Goal: Navigation & Orientation: Find specific page/section

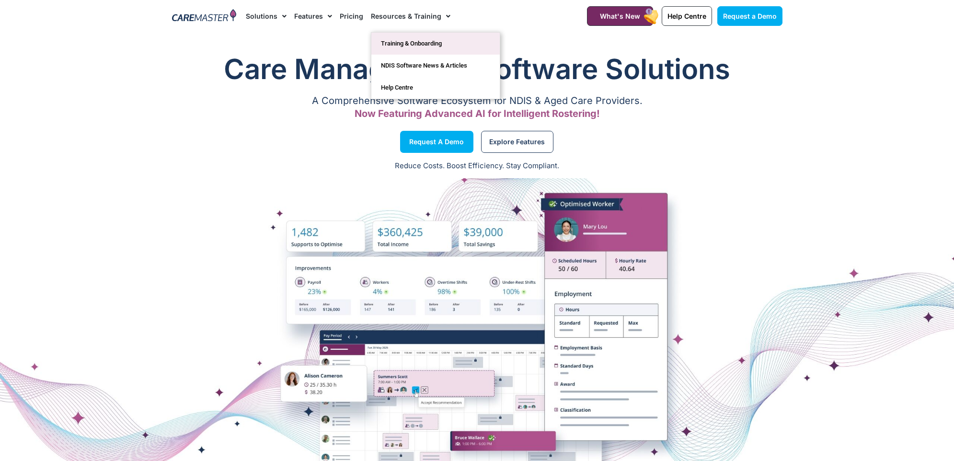
click at [409, 44] on link "Training & Onboarding" at bounding box center [435, 44] width 128 height 22
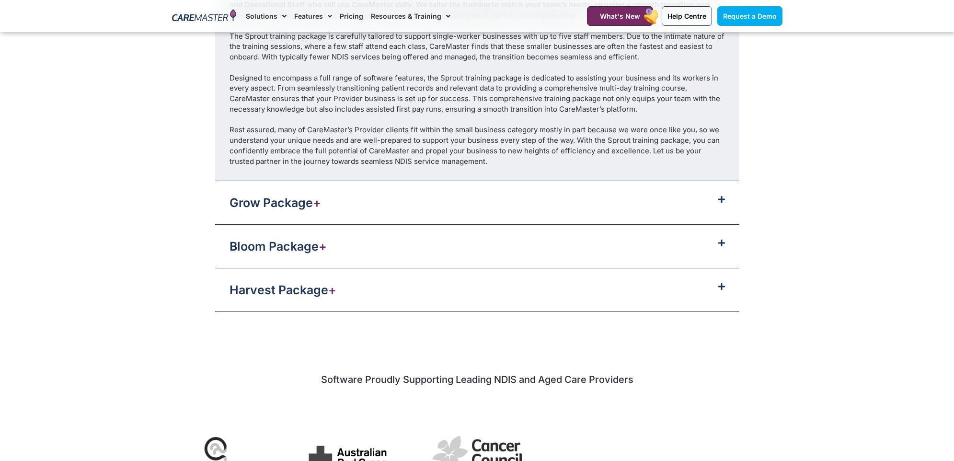
scroll to position [1150, 0]
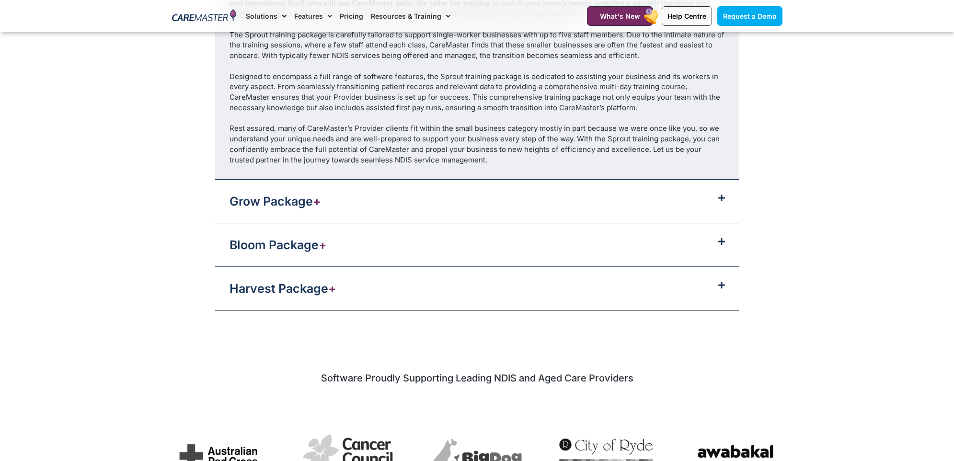
click at [722, 285] on icon at bounding box center [721, 285] width 7 height 8
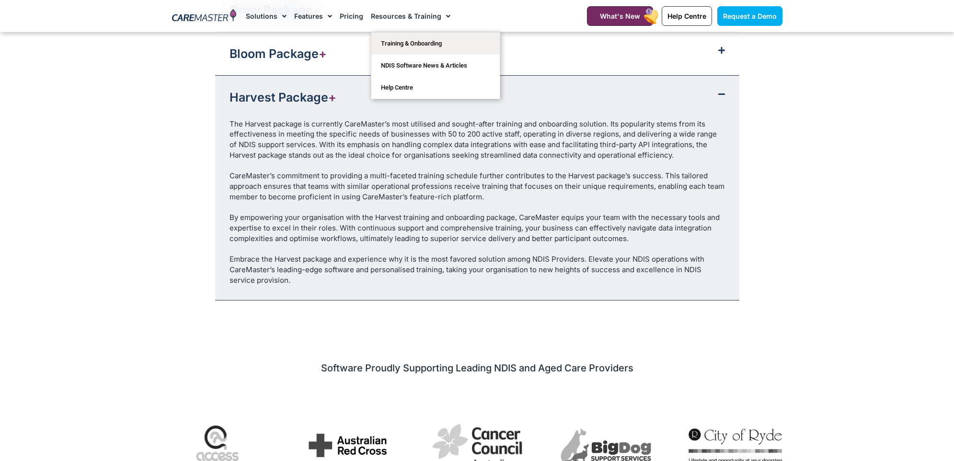
click at [429, 17] on link "Resources & Training" at bounding box center [411, 16] width 80 height 32
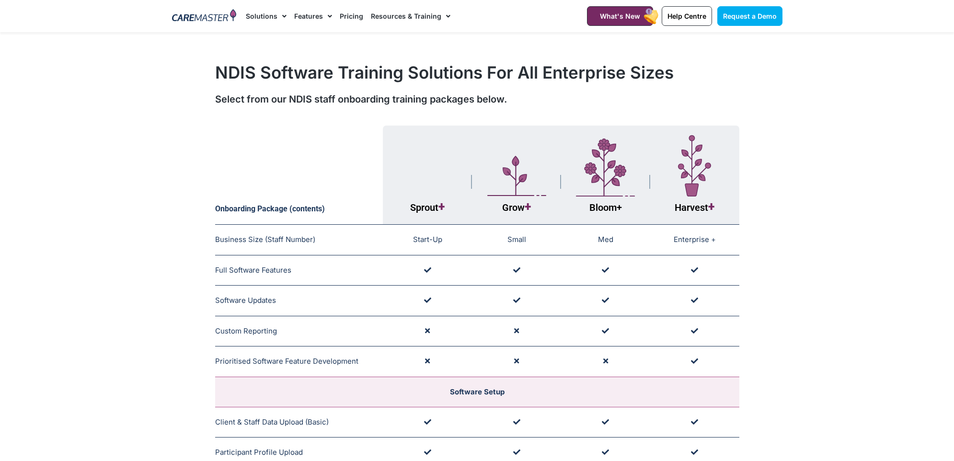
click at [429, 17] on link "Resources & Training" at bounding box center [411, 16] width 80 height 32
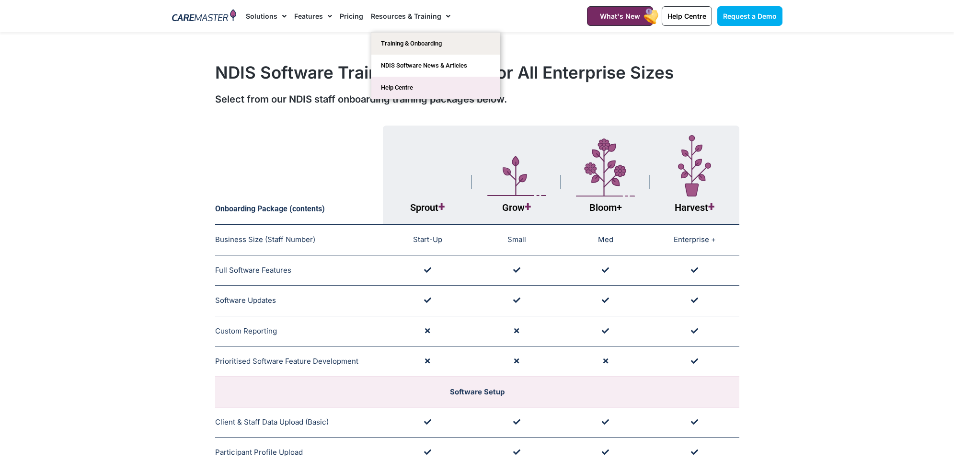
click at [408, 91] on link "Help Centre" at bounding box center [435, 88] width 128 height 22
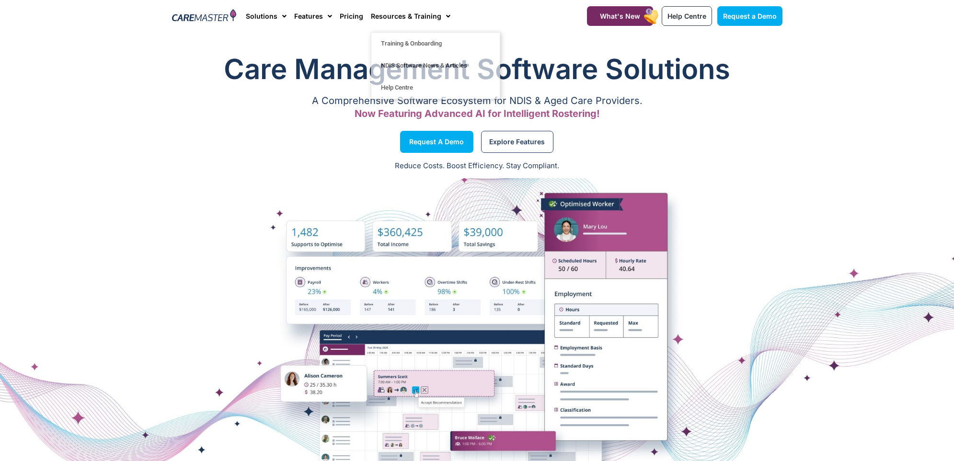
click at [879, 91] on section "Care Management Software Solutions A Comprehensive Software Ecosystem for NDIS …" at bounding box center [477, 87] width 954 height 84
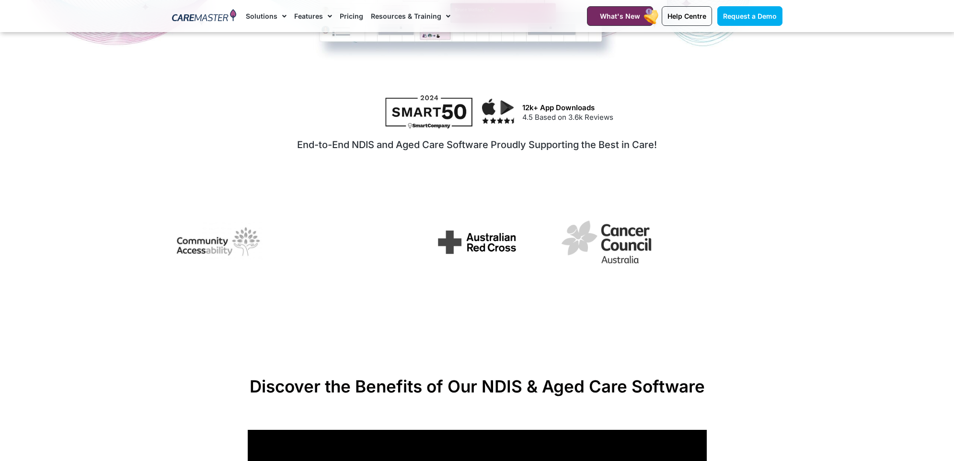
scroll to position [431, 0]
